Goal: Find specific page/section

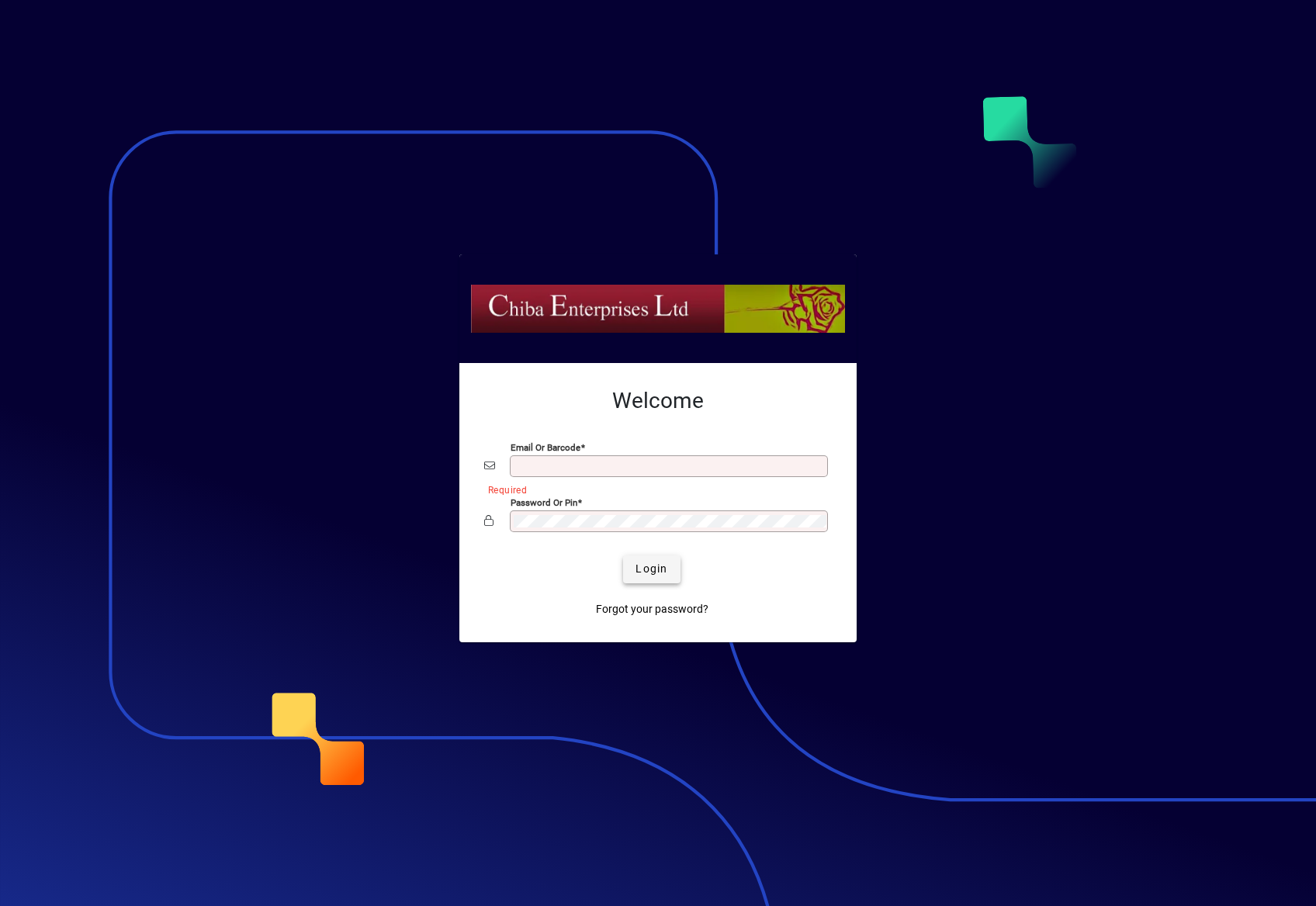
type input "**********"
drag, startPoint x: 675, startPoint y: 560, endPoint x: 663, endPoint y: 566, distance: 13.4
click at [668, 565] on button "Login" at bounding box center [652, 569] width 57 height 28
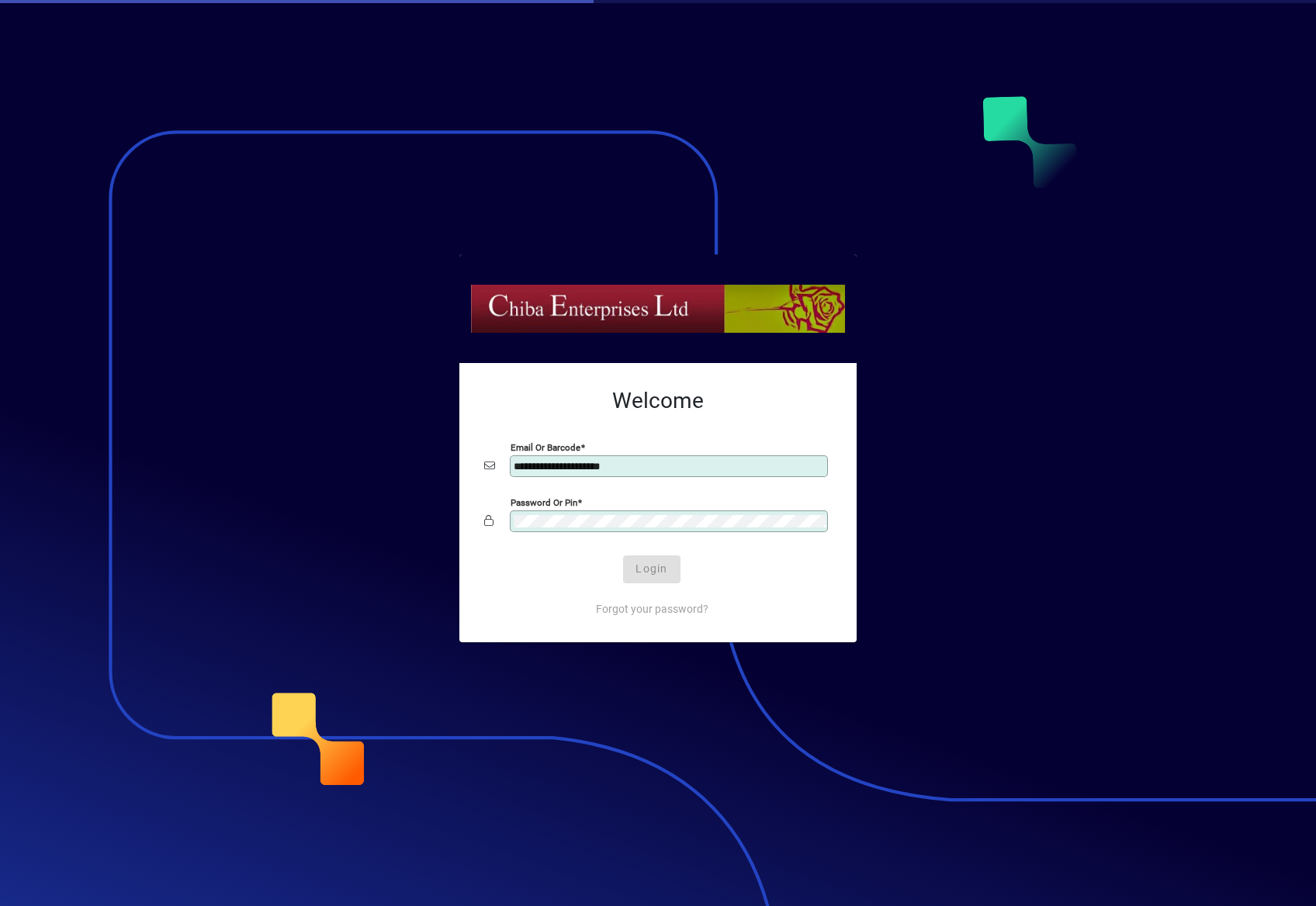
click at [663, 566] on div "Login" at bounding box center [652, 569] width 348 height 28
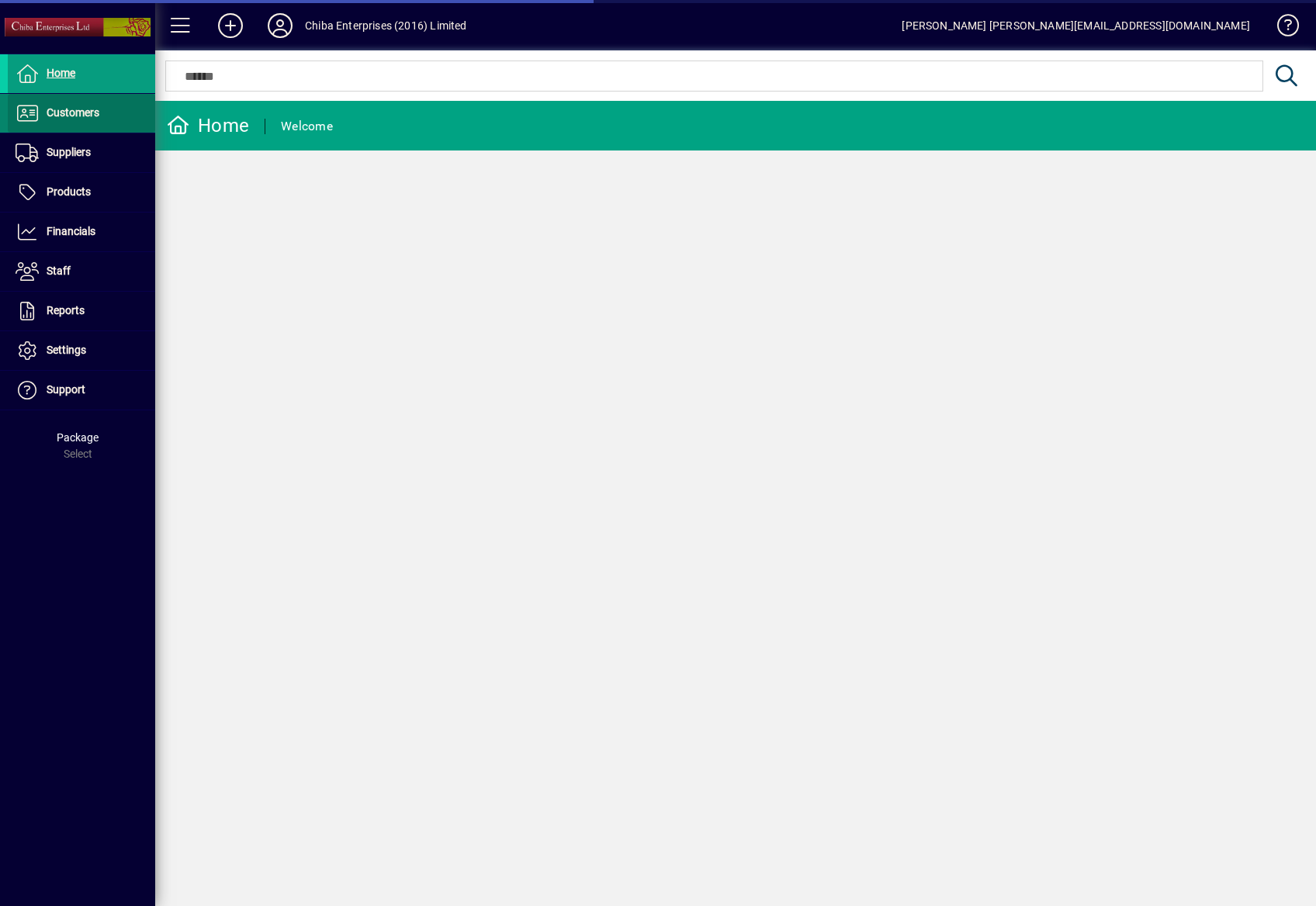
click at [71, 102] on span at bounding box center [82, 114] width 148 height 37
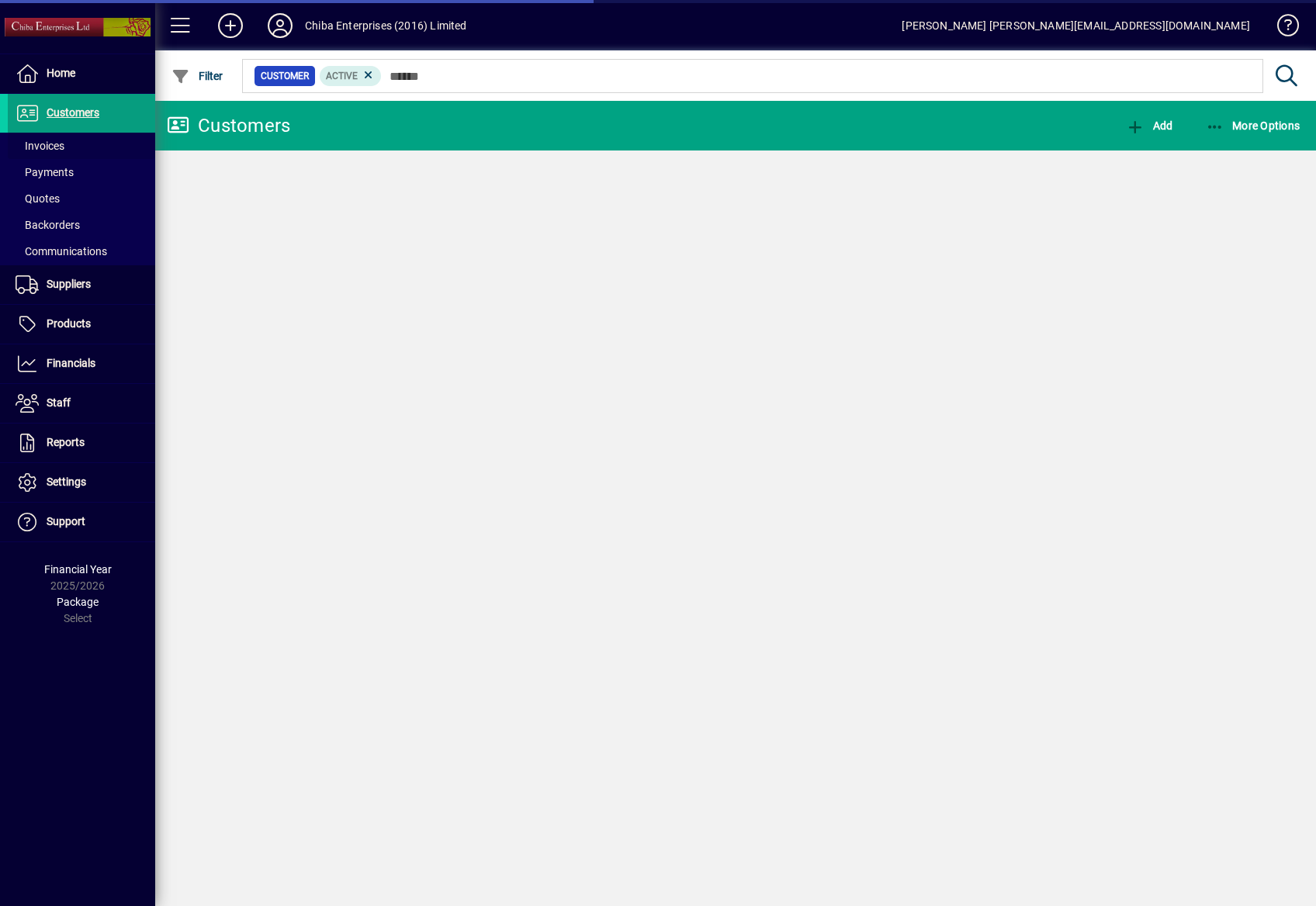
click at [62, 152] on span "Invoices" at bounding box center [37, 146] width 57 height 16
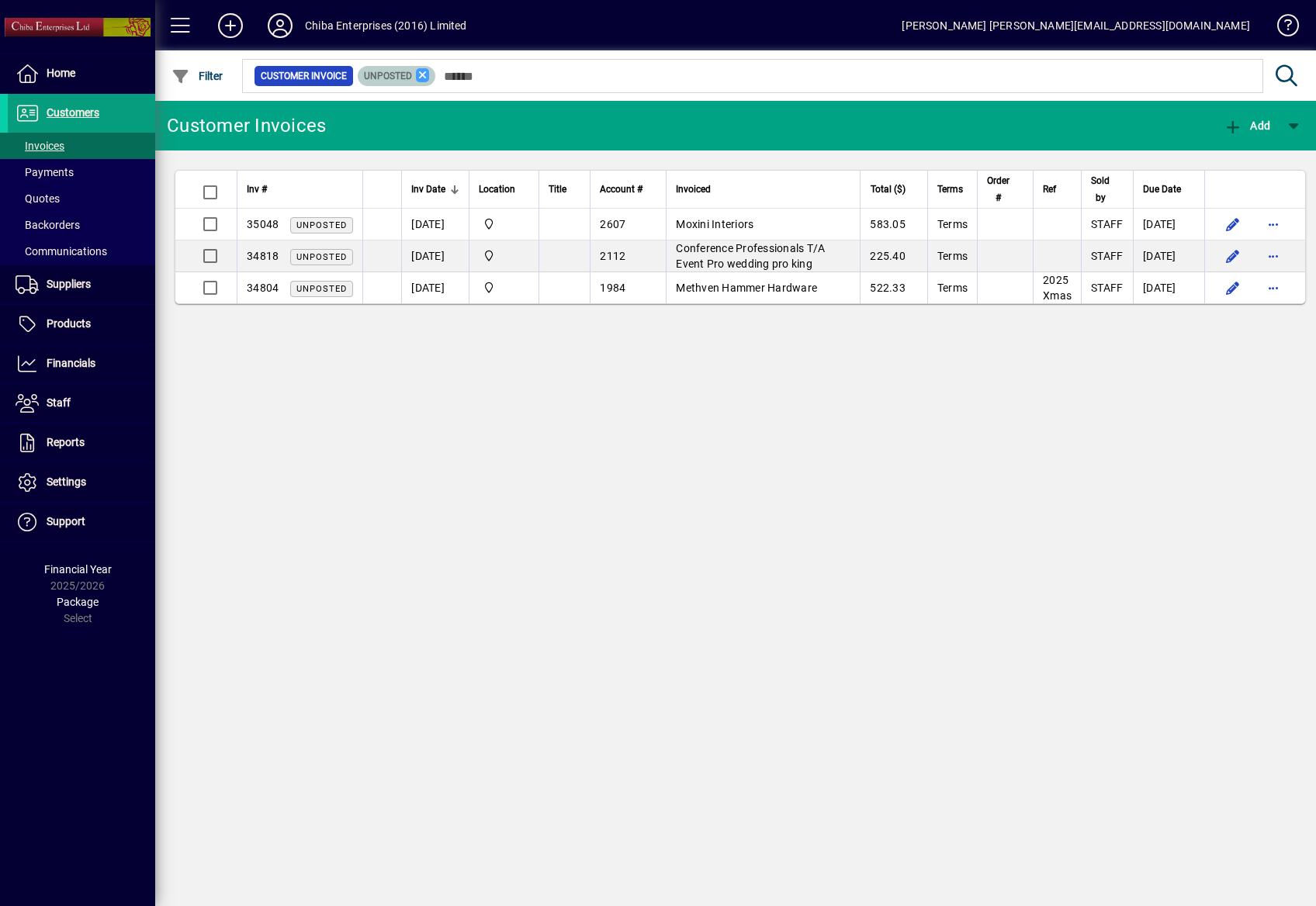
click at [422, 75] on icon at bounding box center [423, 75] width 14 height 14
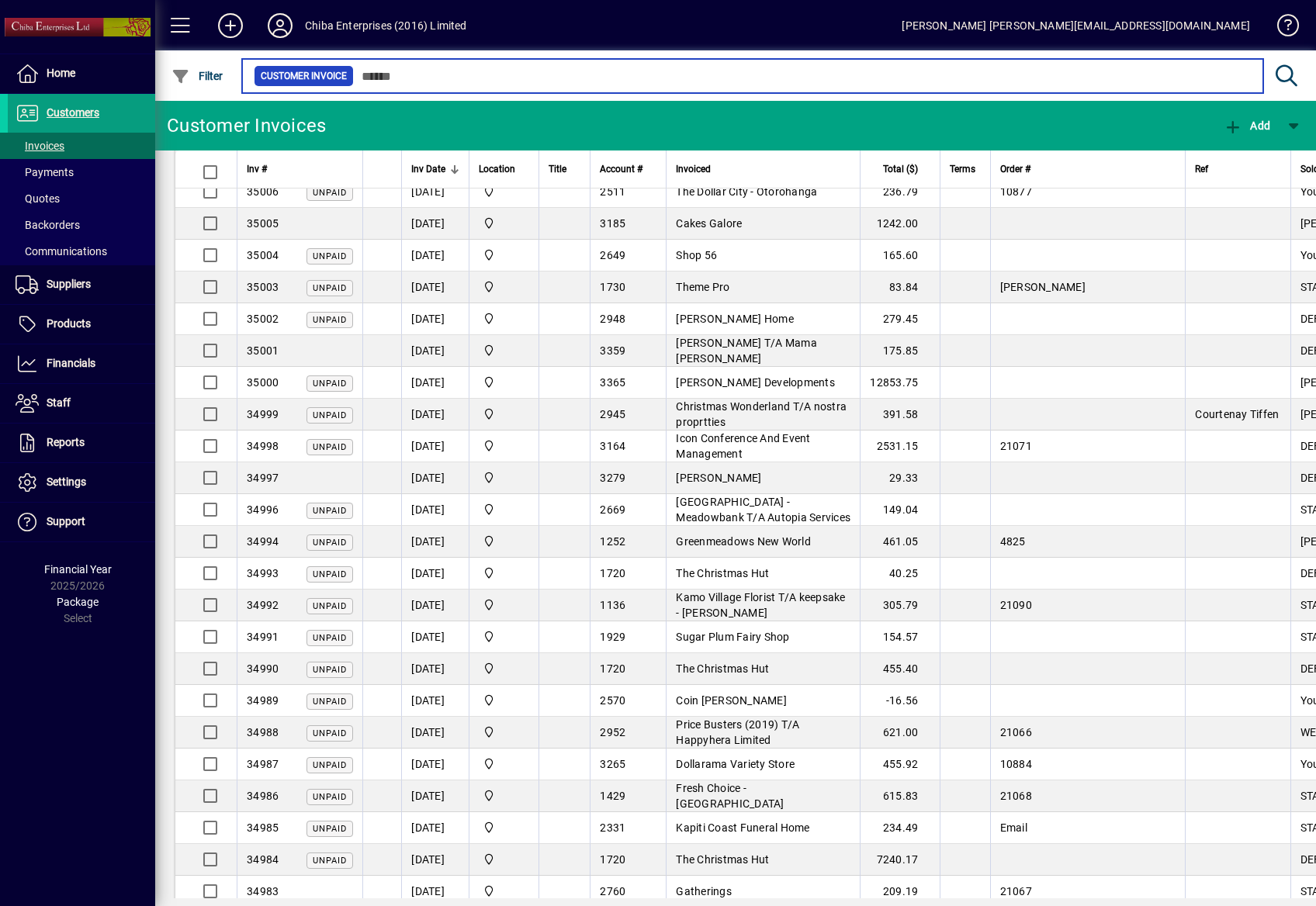
scroll to position [2596, 0]
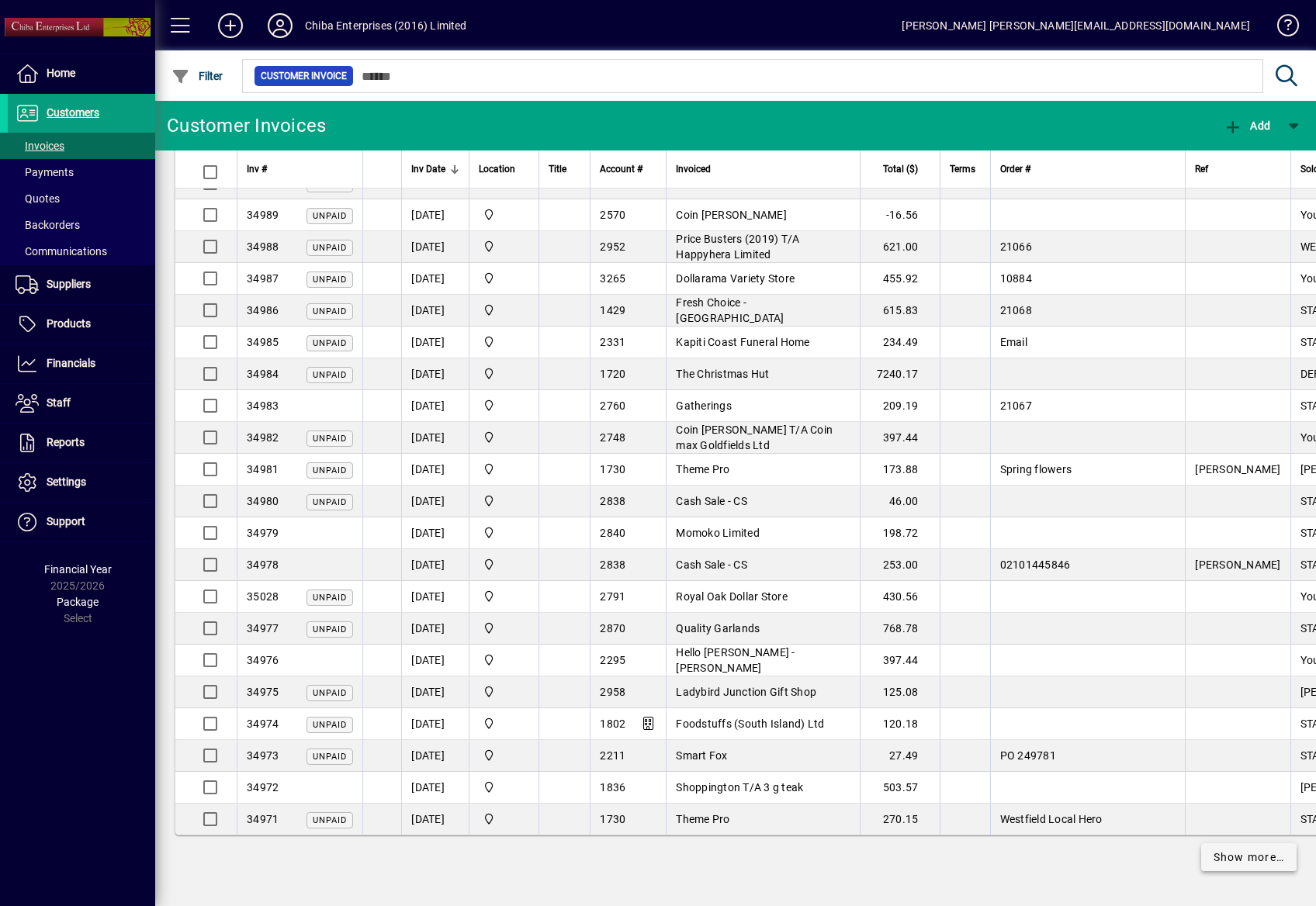
click at [1233, 857] on span "Show more…" at bounding box center [1249, 857] width 71 height 16
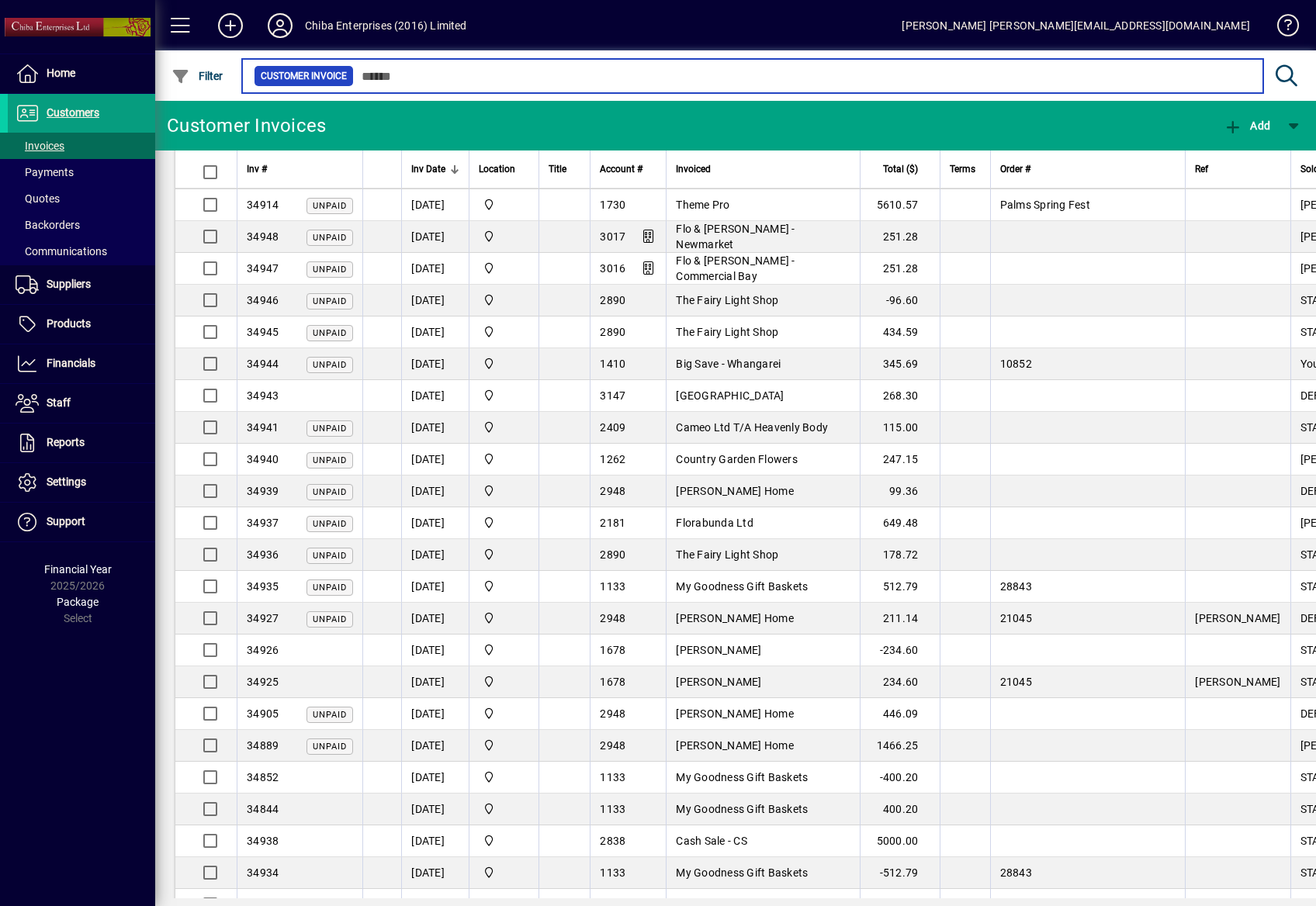
scroll to position [5078, 0]
